Goal: Transaction & Acquisition: Purchase product/service

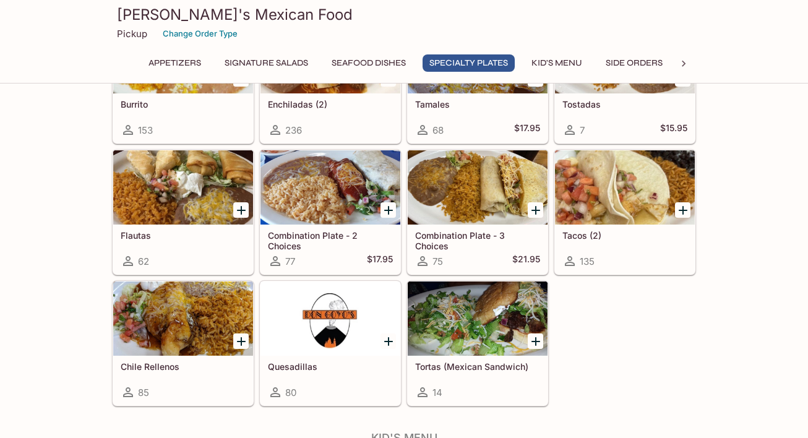
scroll to position [1430, 0]
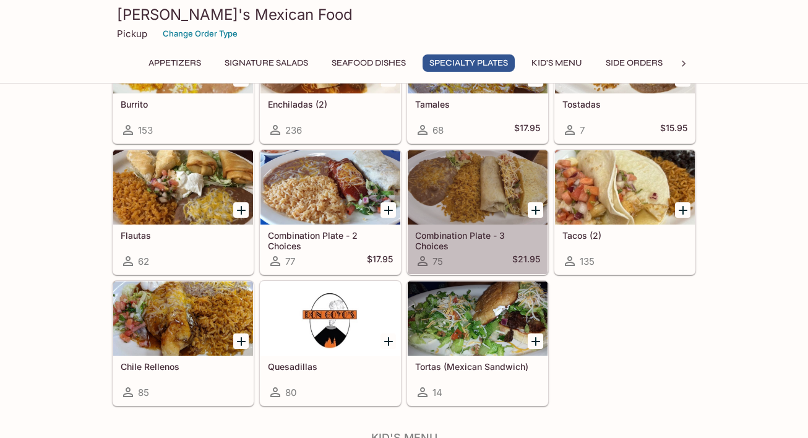
click at [480, 235] on h5 "Combination Plate - 3 Choices" at bounding box center [477, 240] width 125 height 20
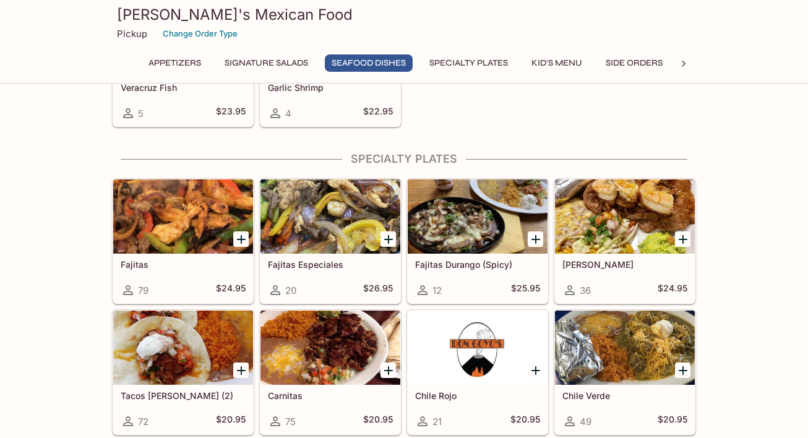
scroll to position [873, 0]
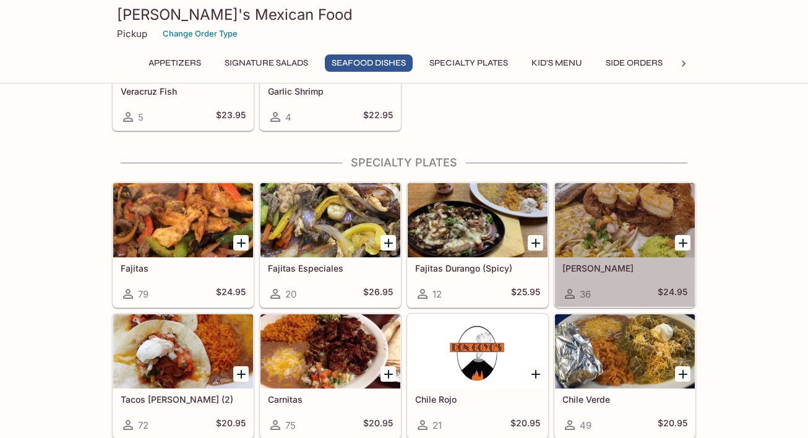
click at [616, 230] on div at bounding box center [625, 220] width 140 height 74
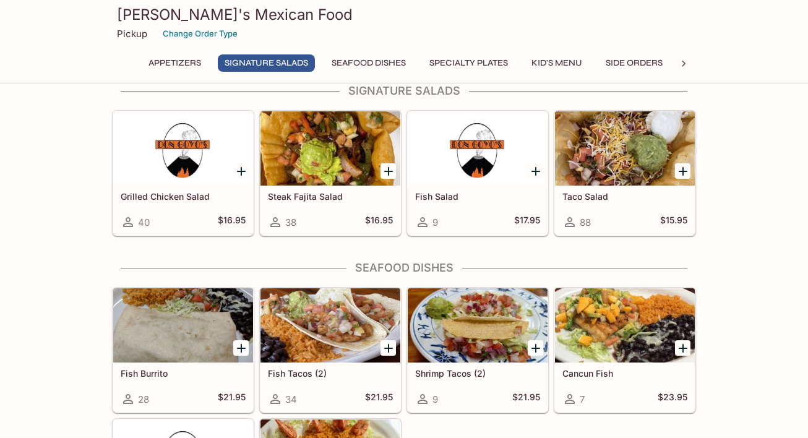
scroll to position [512, 0]
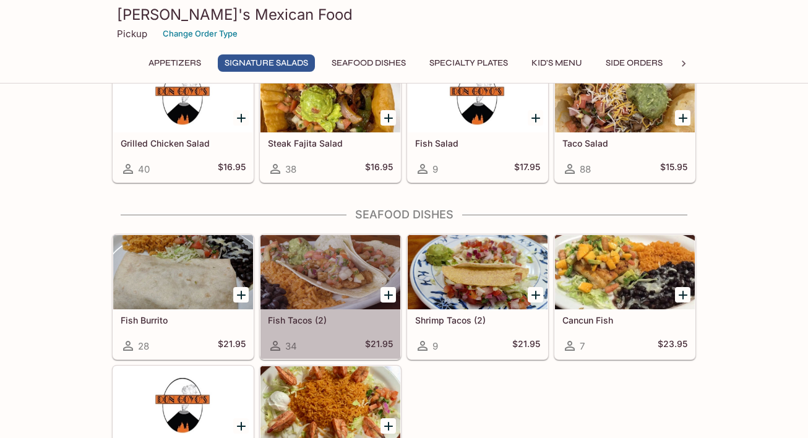
click at [339, 282] on div at bounding box center [331, 272] width 140 height 74
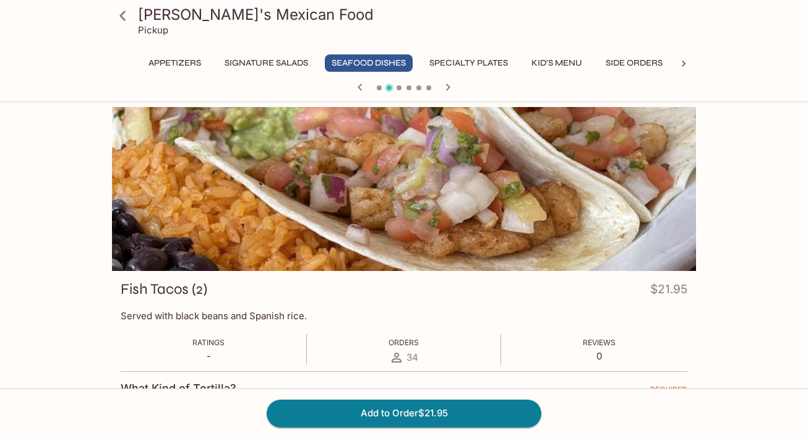
scroll to position [459, 0]
